Goal: Information Seeking & Learning: Find specific fact

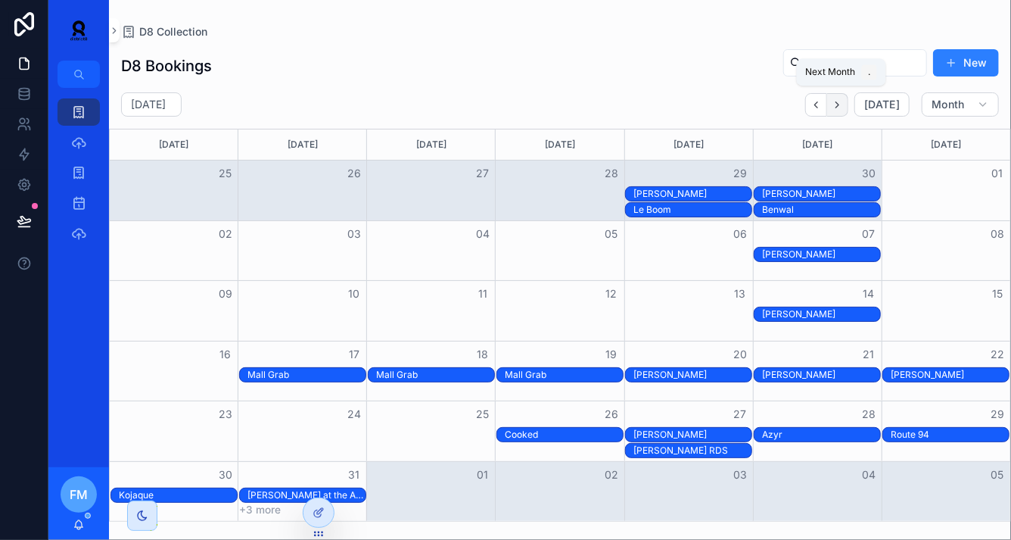
click at [839, 104] on icon "Next" at bounding box center [837, 104] width 11 height 11
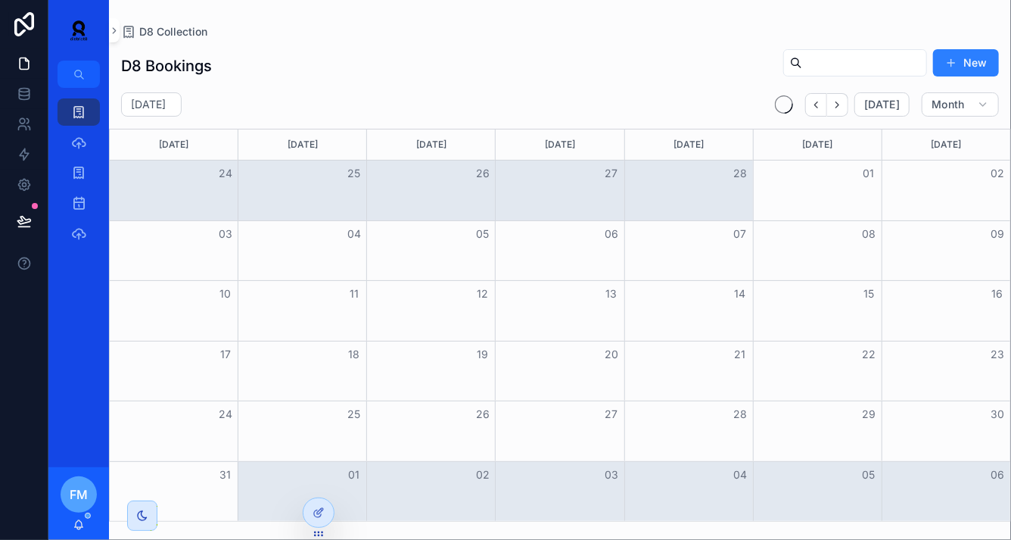
click at [839, 104] on icon "Next" at bounding box center [837, 104] width 11 height 11
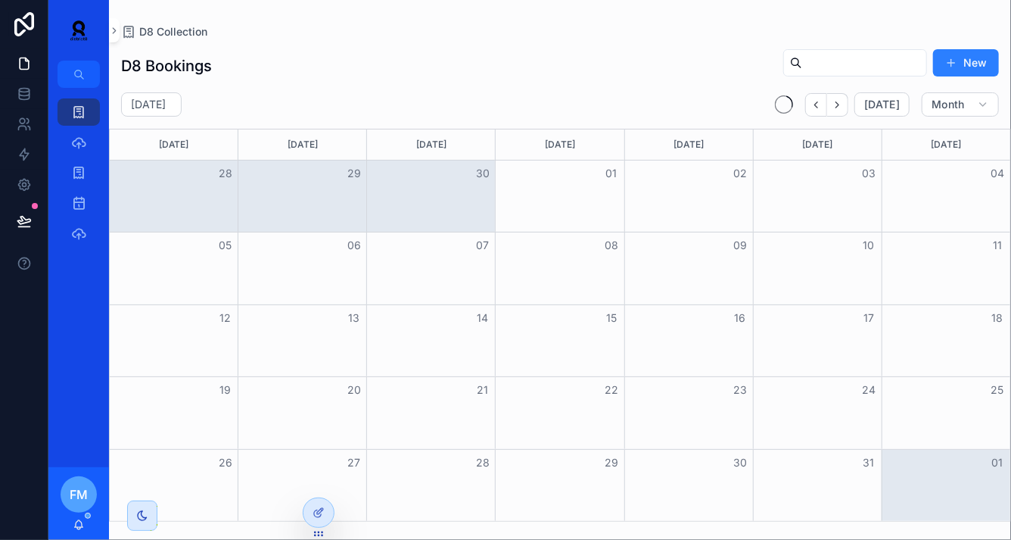
click at [839, 104] on icon "Next" at bounding box center [837, 104] width 11 height 11
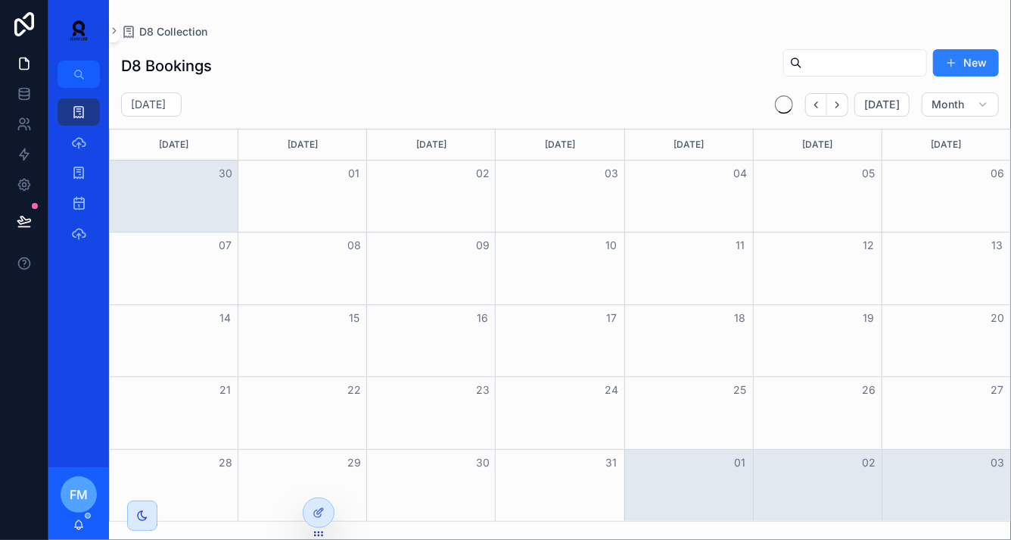
click at [839, 104] on icon "Next" at bounding box center [837, 104] width 11 height 11
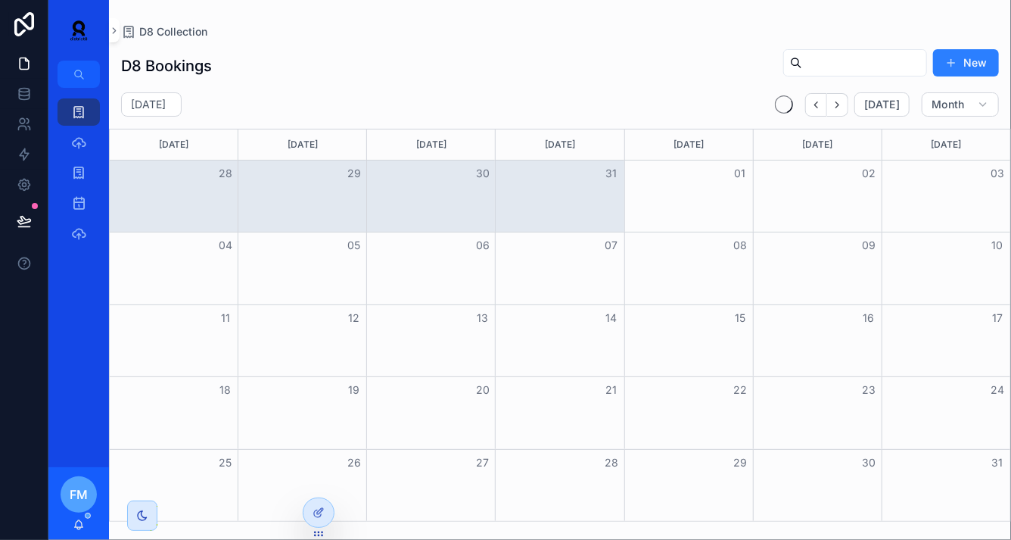
click at [839, 104] on icon "Next" at bounding box center [837, 104] width 11 height 11
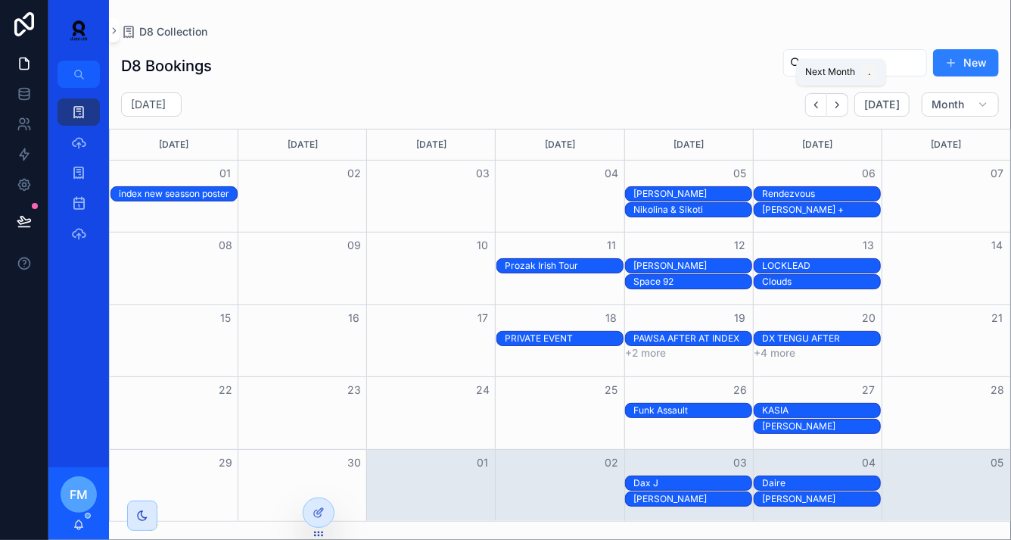
click at [839, 104] on icon "Next" at bounding box center [837, 104] width 11 height 11
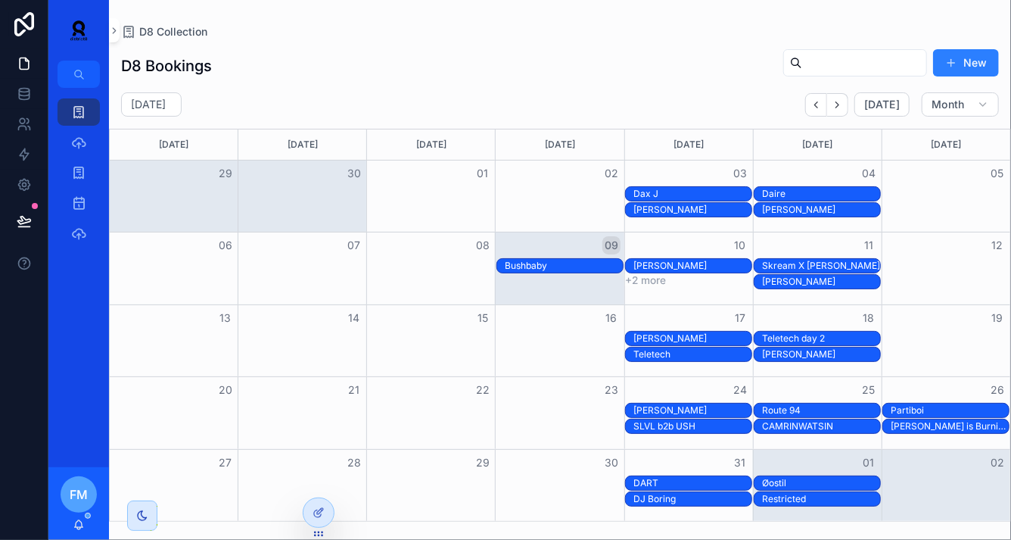
click at [839, 104] on icon "Next" at bounding box center [837, 104] width 11 height 11
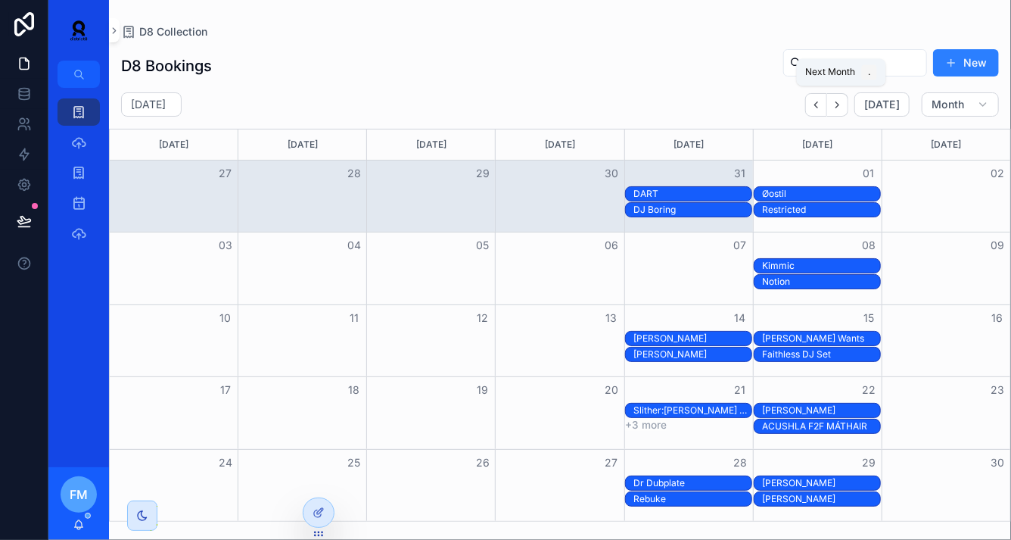
click at [839, 104] on icon "Next" at bounding box center [837, 104] width 11 height 11
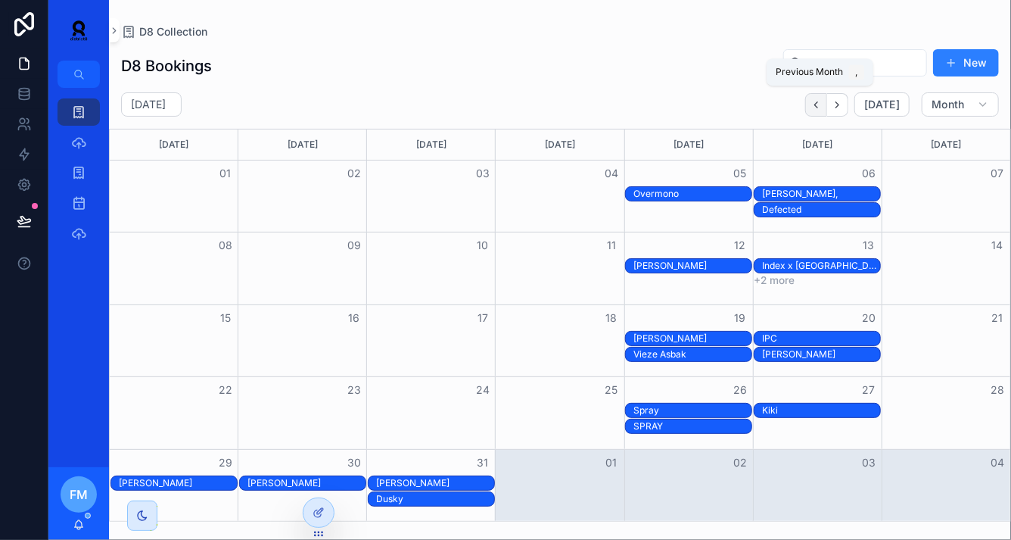
click at [814, 110] on button "Back" at bounding box center [816, 104] width 22 height 23
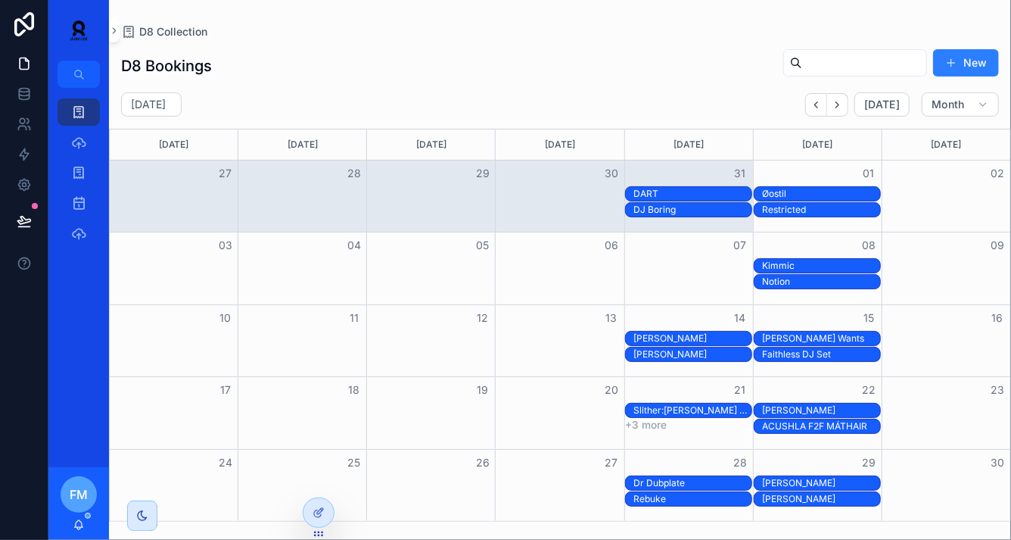
click at [659, 426] on button "+3 more" at bounding box center [646, 425] width 42 height 12
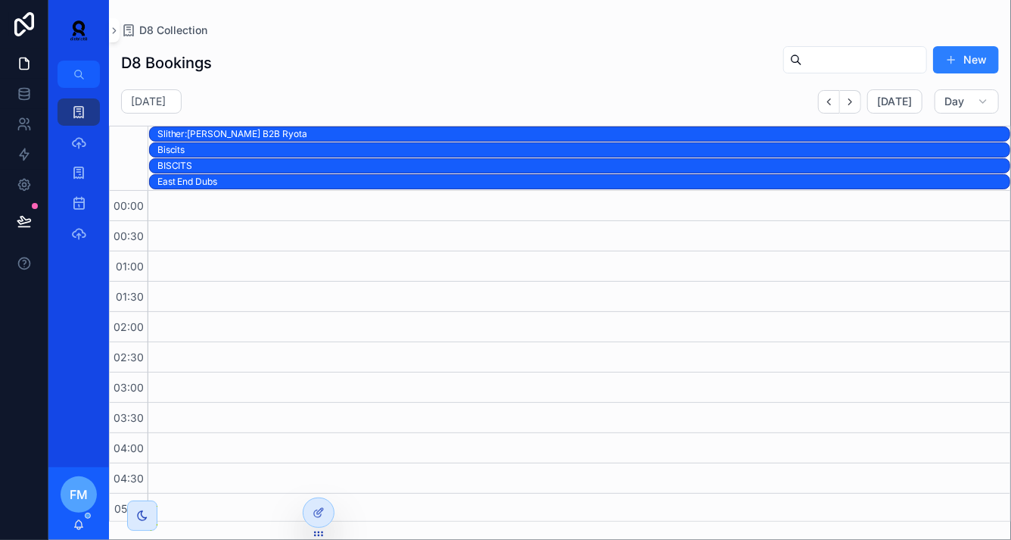
click at [508, 180] on div "East End Dubs" at bounding box center [583, 182] width 852 height 12
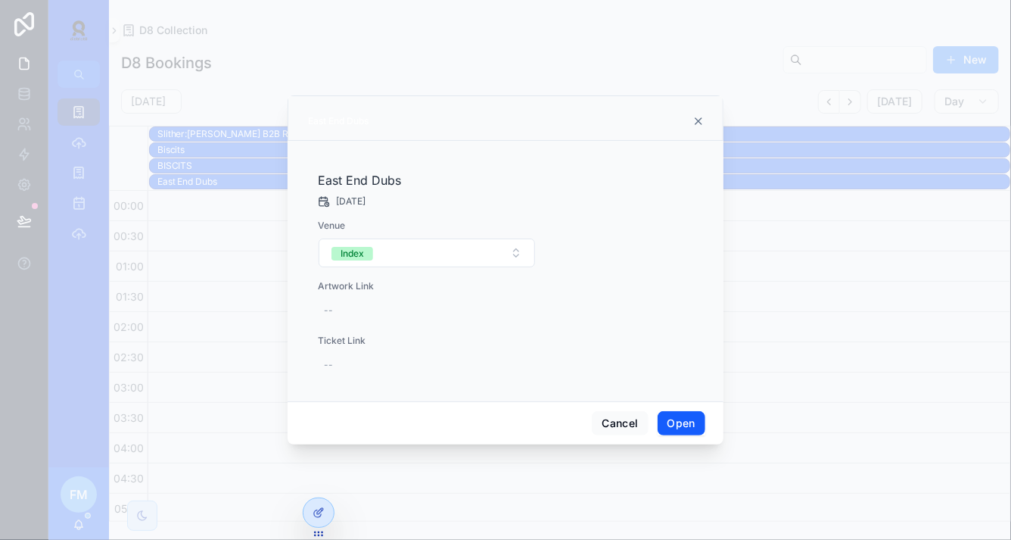
click at [693, 418] on button "Open" at bounding box center [682, 423] width 48 height 24
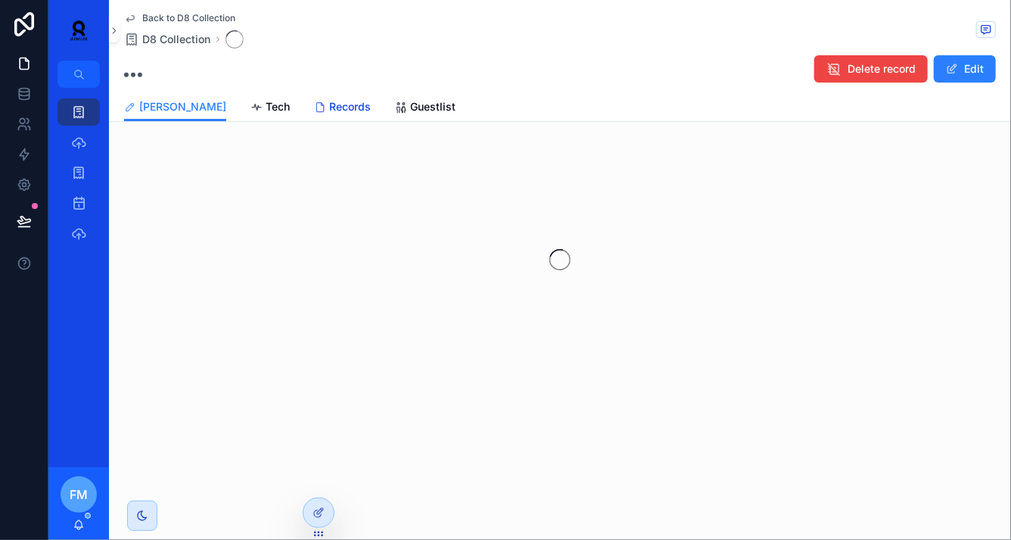
click at [329, 114] on span "Records" at bounding box center [350, 106] width 42 height 15
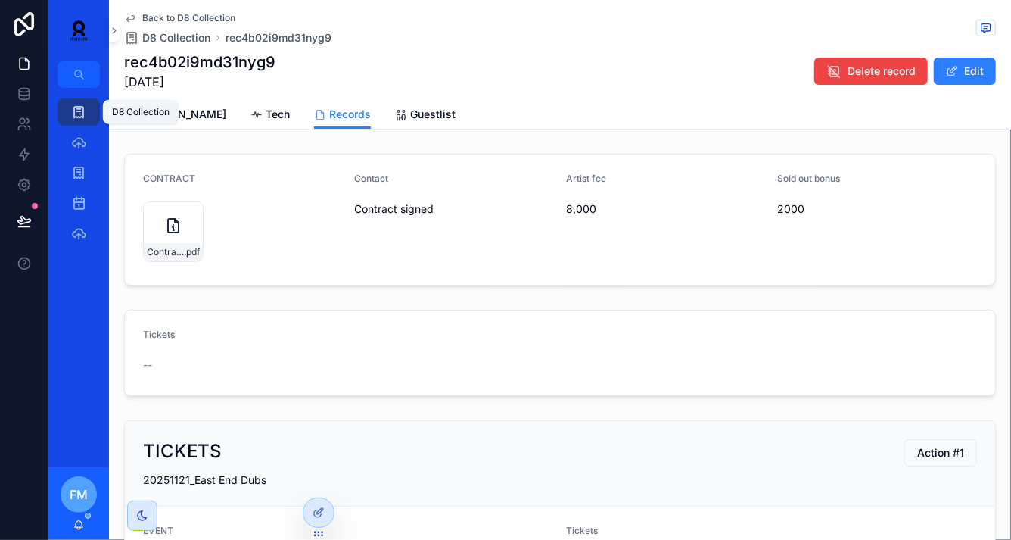
click at [82, 111] on icon "scrollable content" at bounding box center [78, 111] width 15 height 15
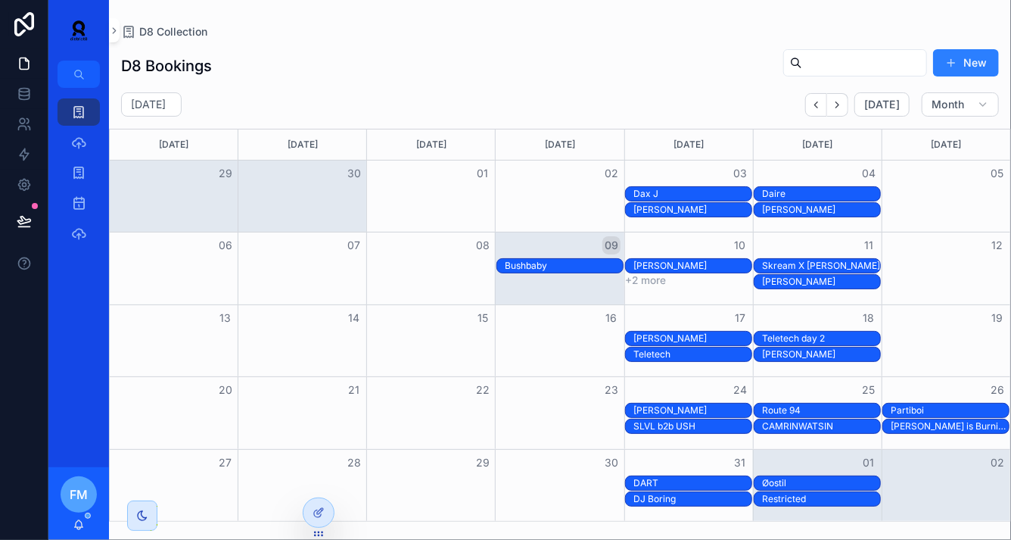
click at [777, 355] on div "[PERSON_NAME]" at bounding box center [821, 354] width 118 height 12
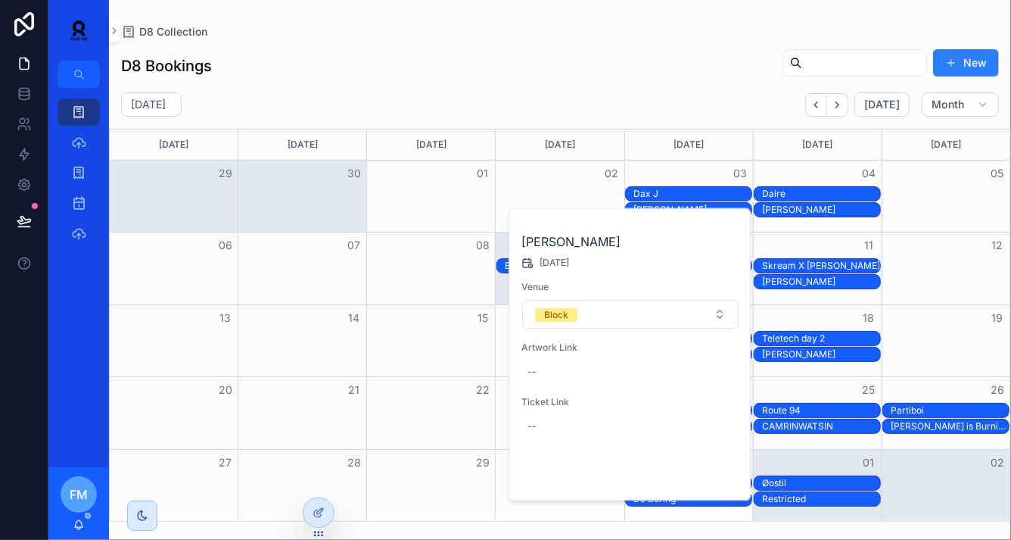
click at [702, 470] on span "Open" at bounding box center [699, 475] width 28 height 14
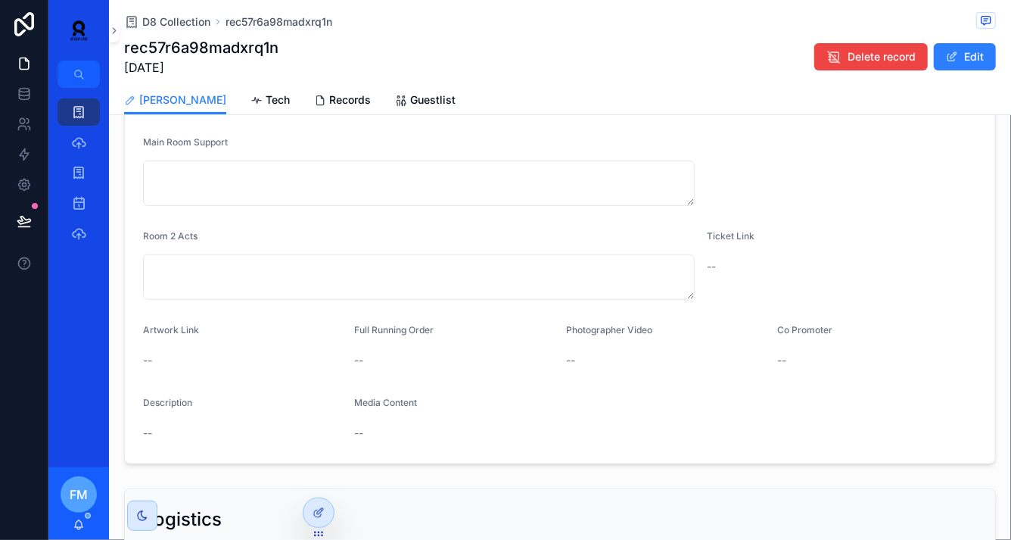
scroll to position [235, 0]
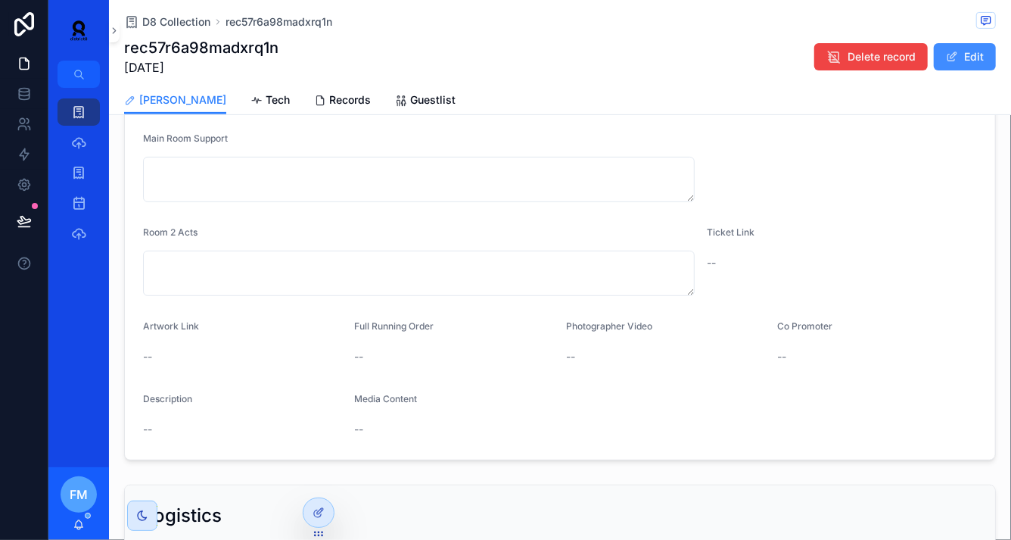
click at [960, 57] on button "Edit" at bounding box center [965, 56] width 62 height 27
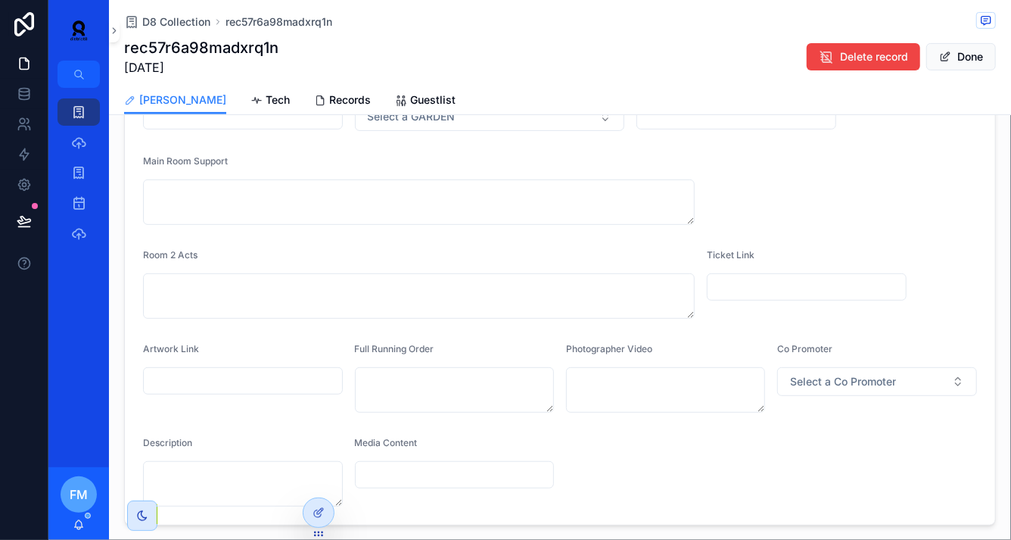
click at [185, 377] on input "scrollable content" at bounding box center [243, 380] width 198 height 21
paste input "**********"
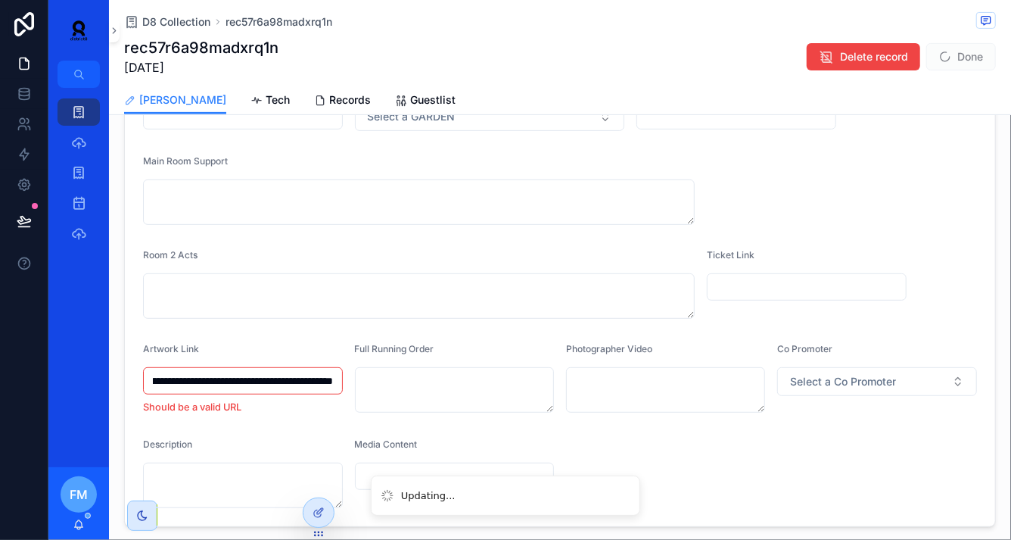
type input "**********"
click at [81, 113] on icon "scrollable content" at bounding box center [78, 111] width 15 height 15
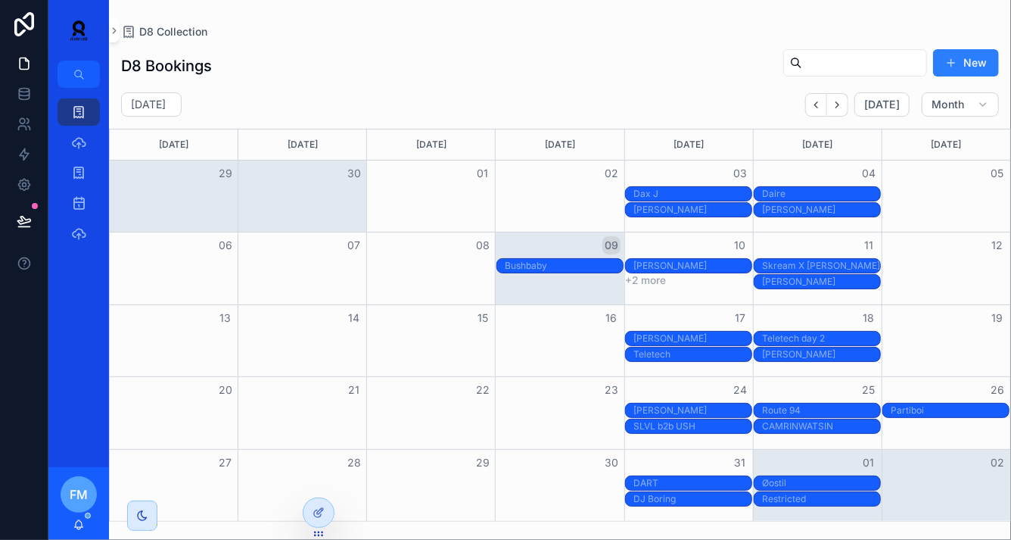
click at [939, 425] on div "[PERSON_NAME] is Burning & [PERSON_NAME] Law" at bounding box center [950, 426] width 118 height 12
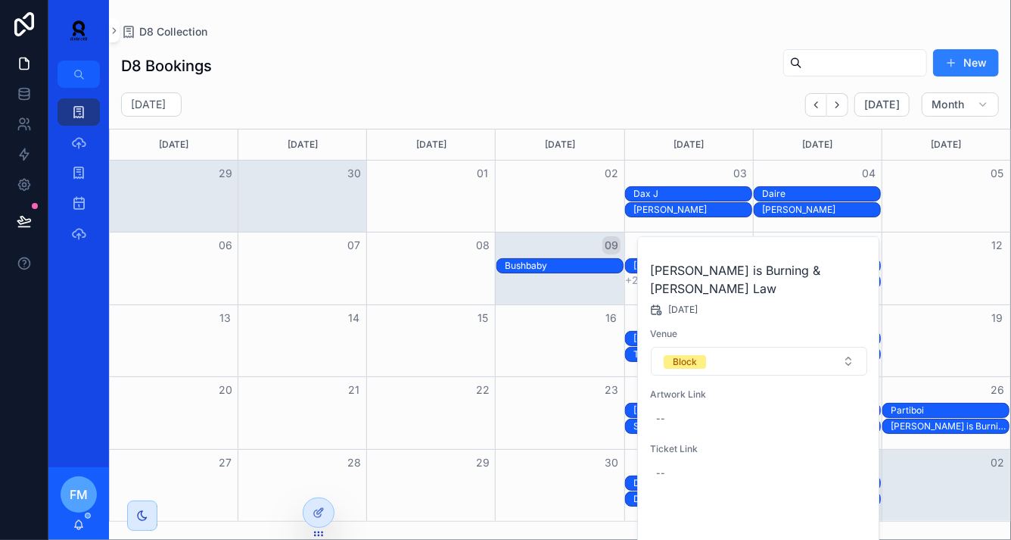
click at [824, 515] on span "Open" at bounding box center [828, 522] width 28 height 14
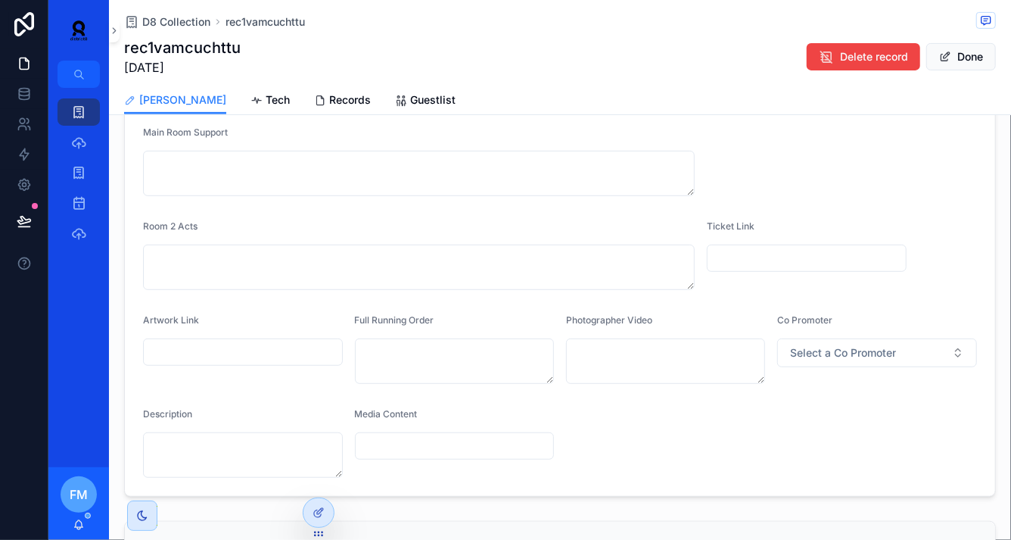
scroll to position [259, 0]
click at [89, 113] on div "D8 Collection" at bounding box center [79, 112] width 24 height 24
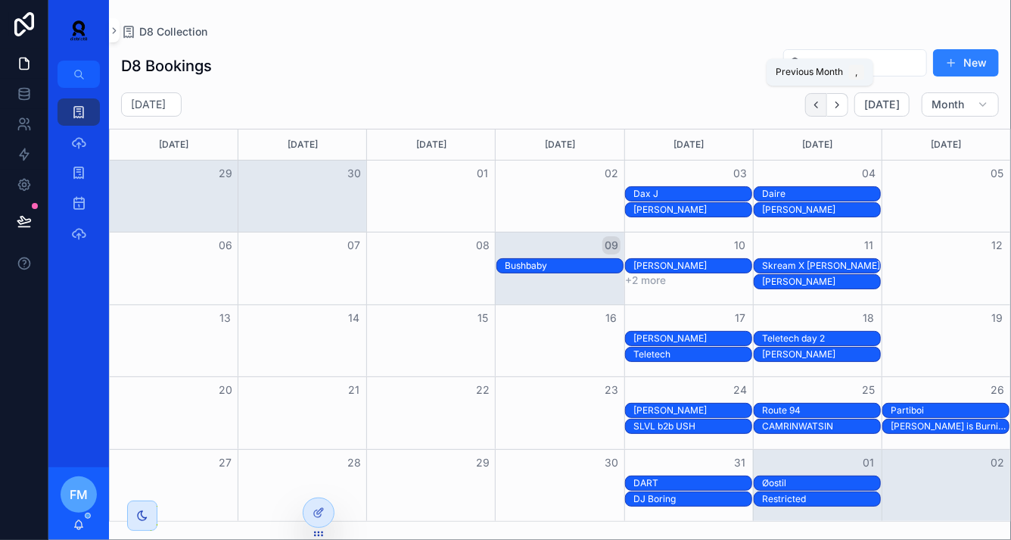
click at [820, 109] on icon "Back" at bounding box center [816, 104] width 11 height 11
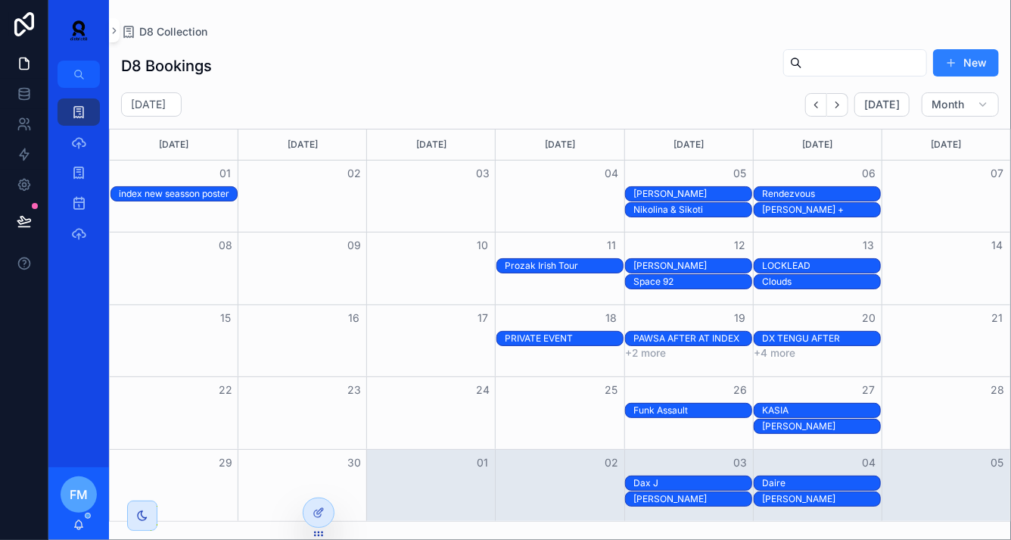
click at [700, 410] on div "Funk Assault" at bounding box center [692, 410] width 118 height 12
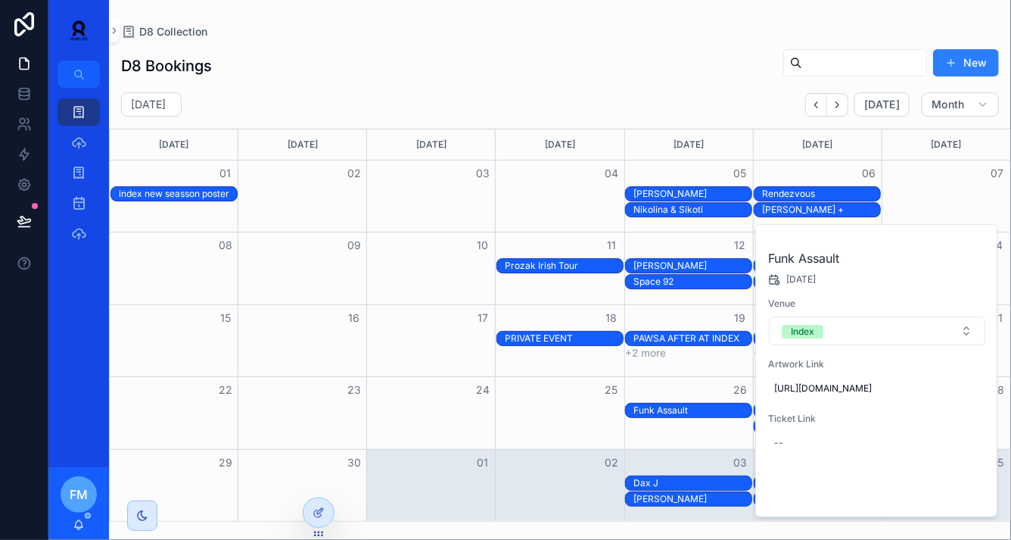
click at [945, 498] on span "Open" at bounding box center [946, 491] width 28 height 14
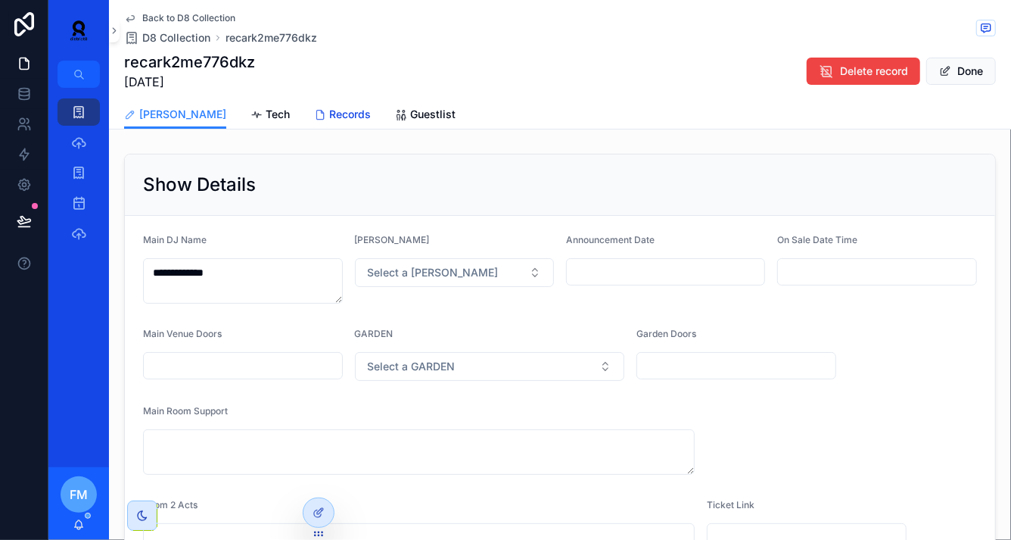
click at [329, 107] on span "Records" at bounding box center [350, 114] width 42 height 15
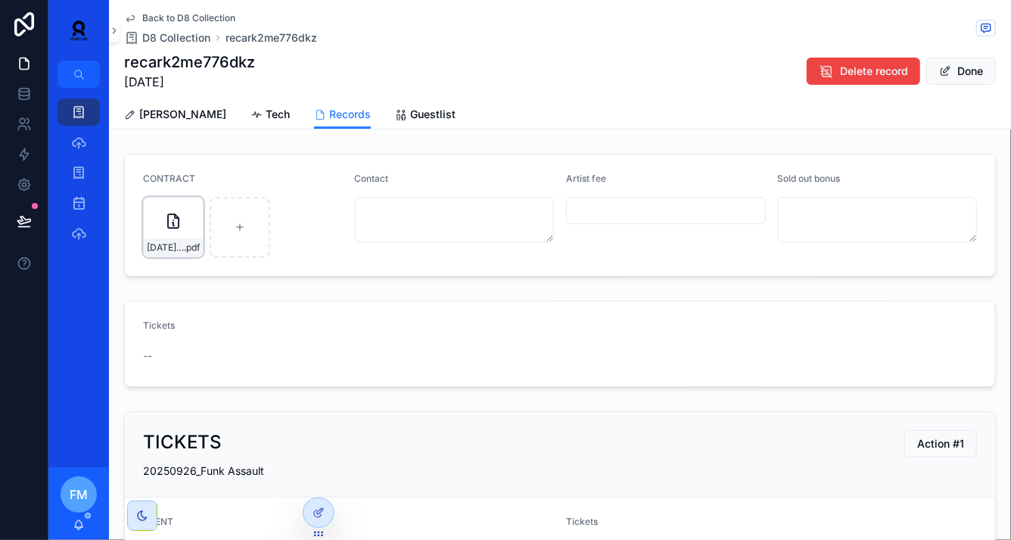
click at [180, 227] on icon "scrollable content" at bounding box center [173, 221] width 18 height 18
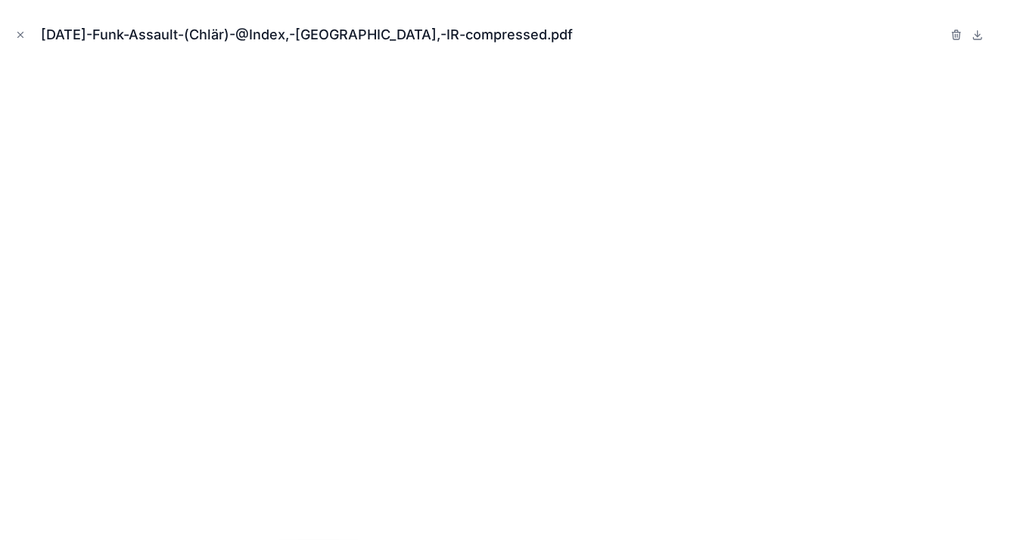
click at [11, 32] on div "[DATE]-Funk-Assault-(Chlär)-@Index,-[GEOGRAPHIC_DATA],-IR-compressed.pdf" at bounding box center [505, 270] width 1011 height 540
click at [19, 36] on icon "Close modal" at bounding box center [20, 35] width 5 height 5
